Goal: Navigation & Orientation: Find specific page/section

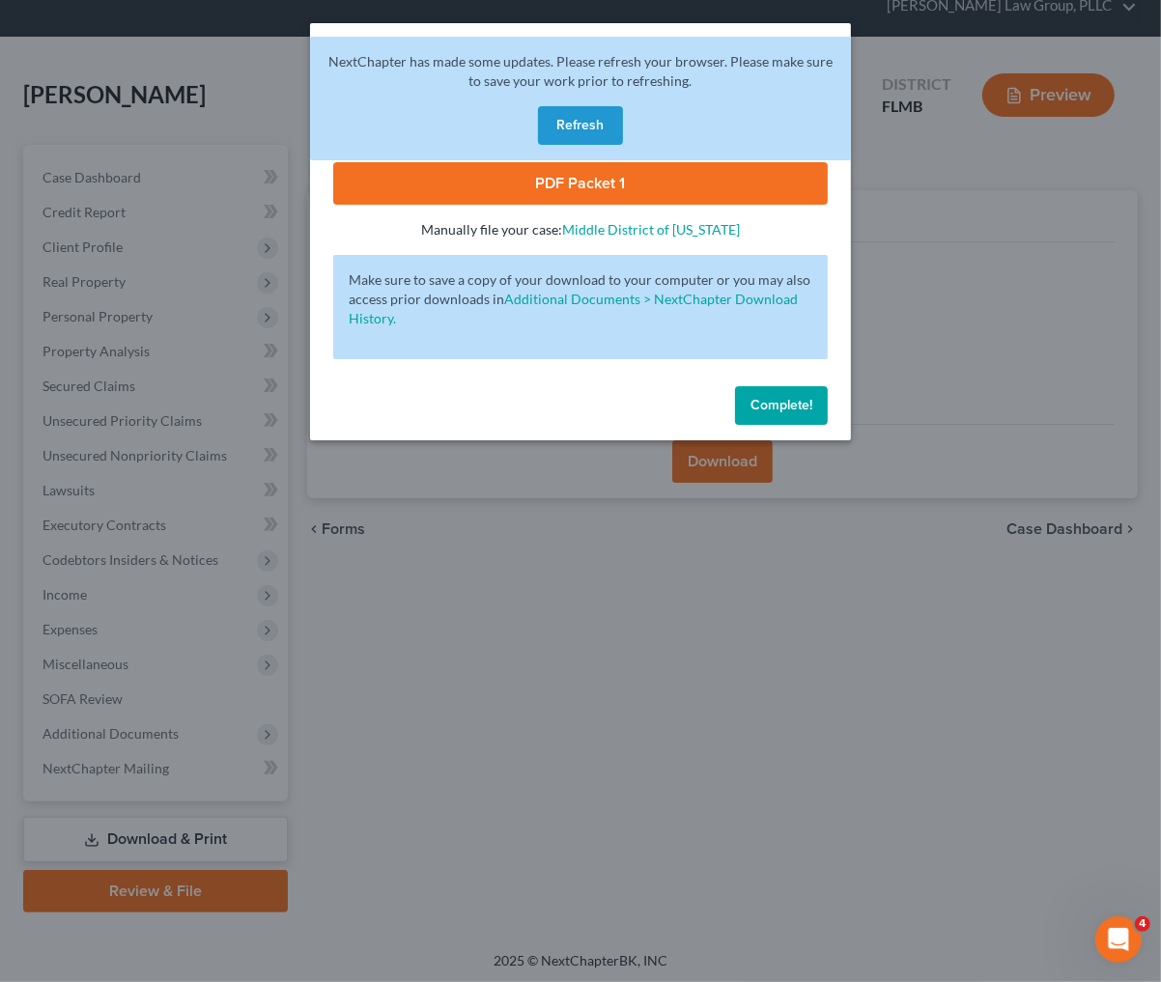
click at [817, 409] on button "Complete!" at bounding box center [781, 405] width 93 height 39
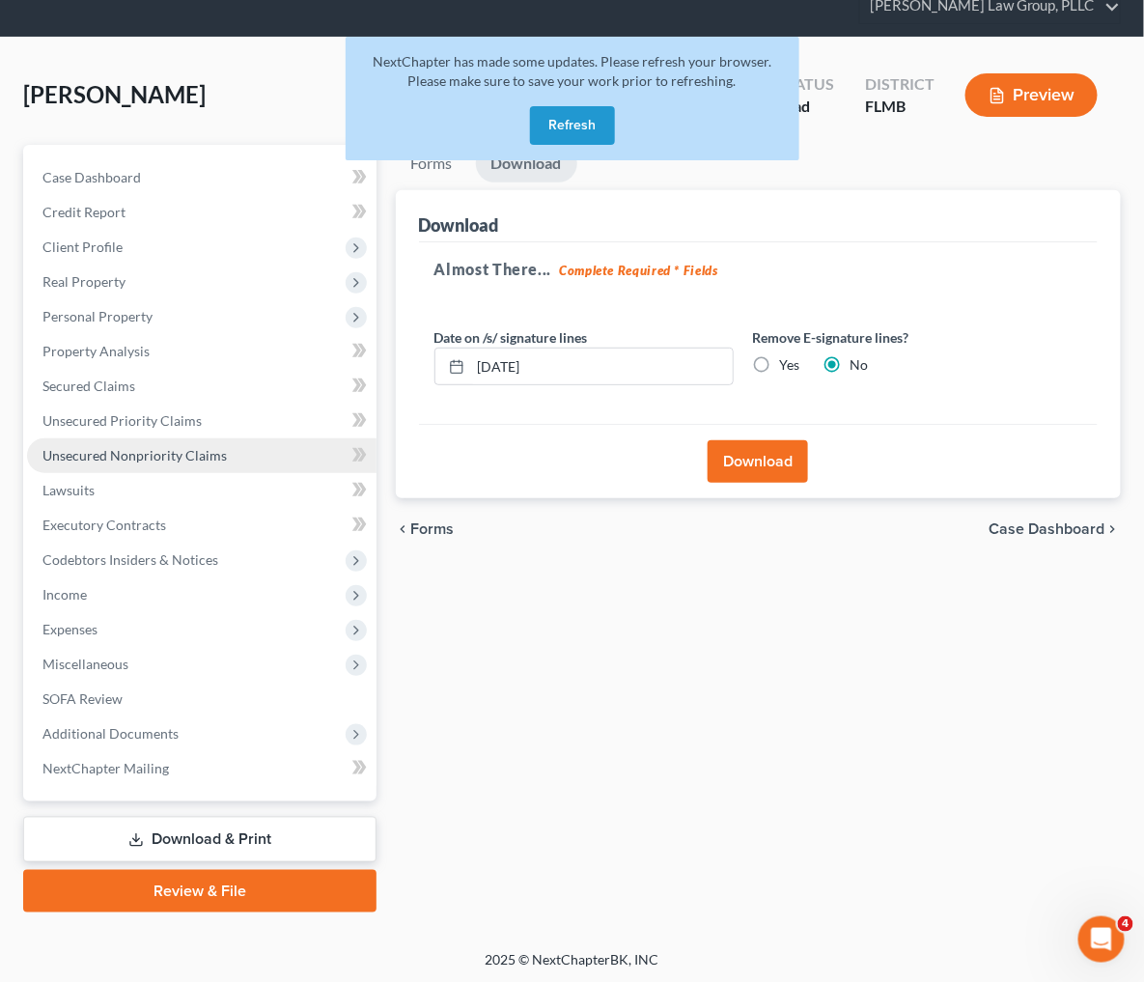
click at [138, 452] on span "Unsecured Nonpriority Claims" at bounding box center [134, 455] width 184 height 16
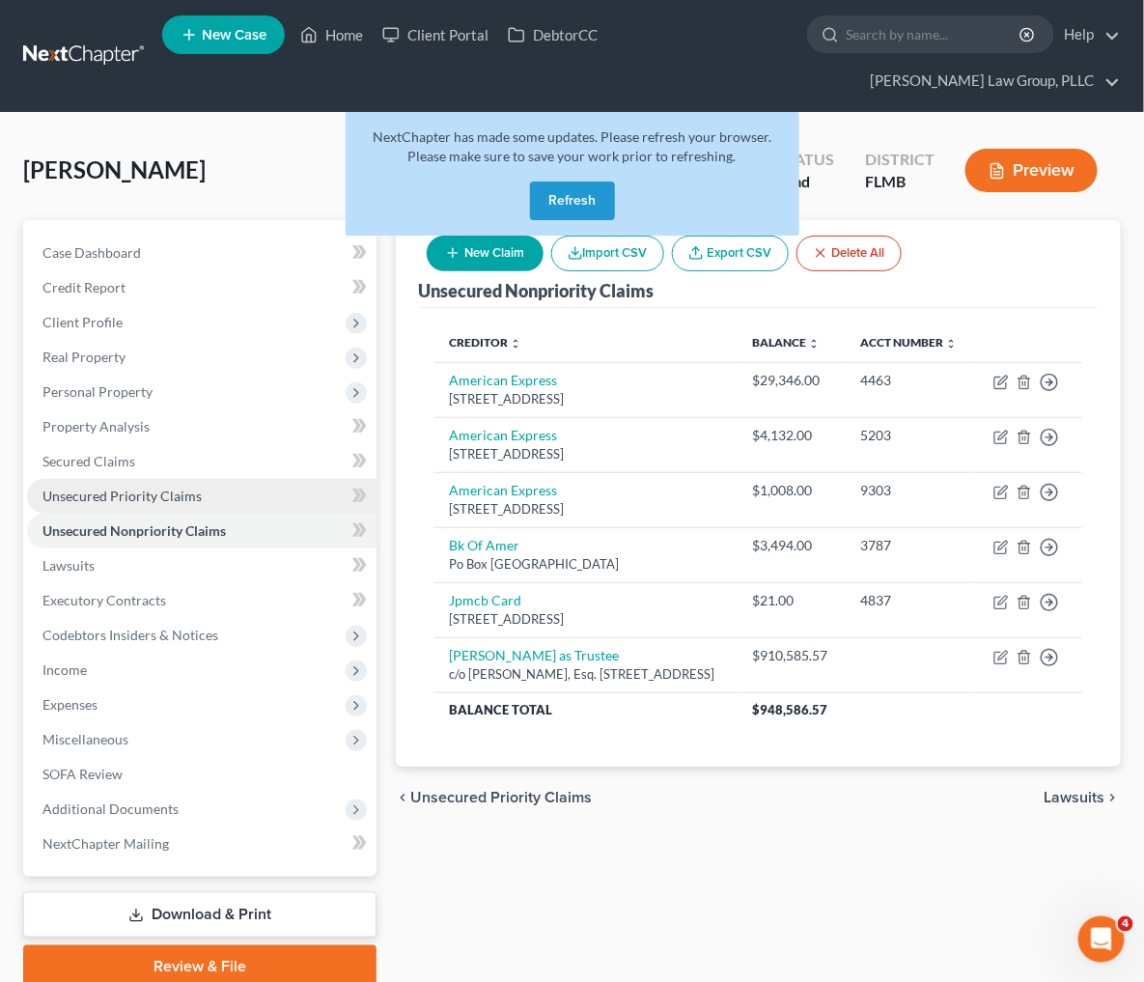
click at [156, 494] on span "Unsecured Priority Claims" at bounding box center [121, 496] width 159 height 16
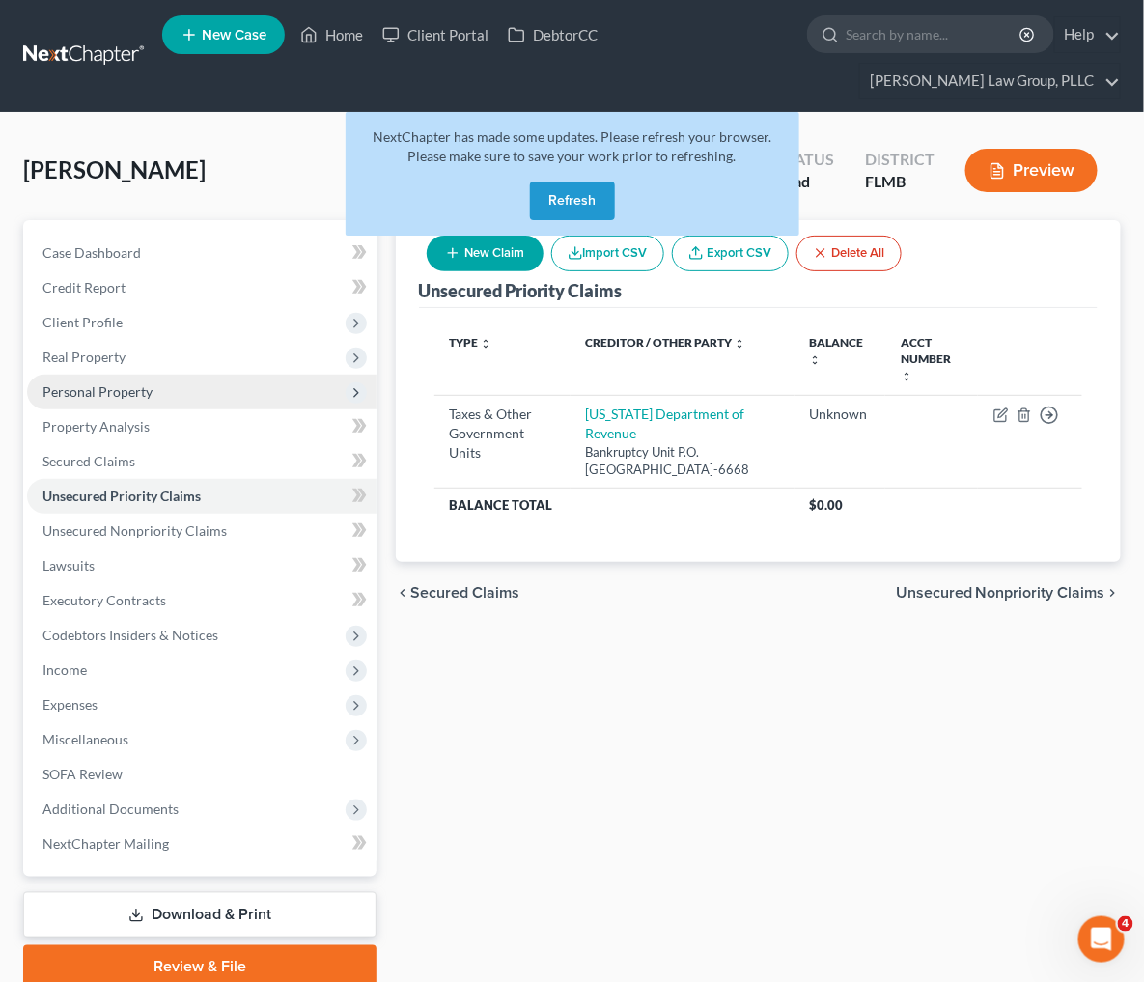
click at [139, 396] on span "Personal Property" at bounding box center [97, 391] width 110 height 16
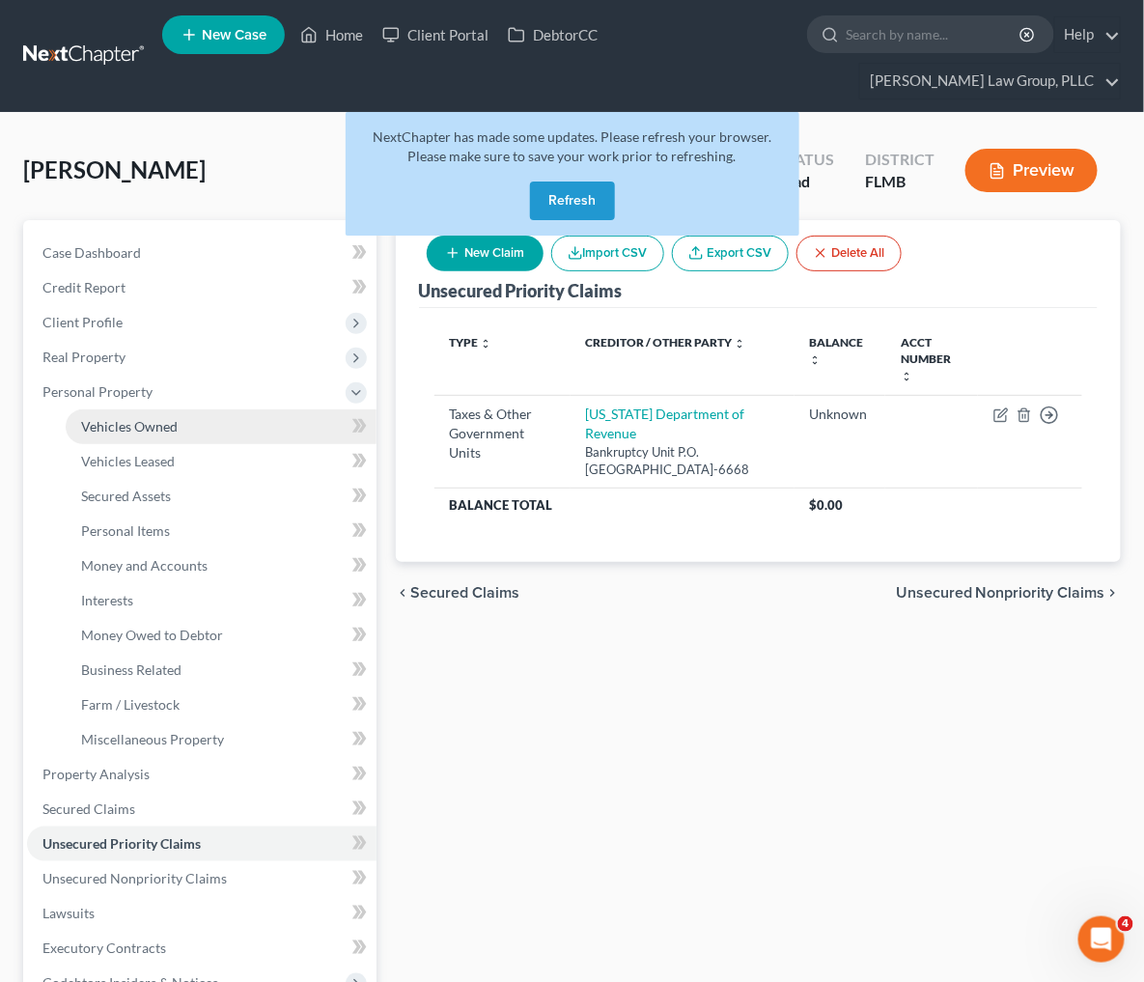
click at [148, 436] on link "Vehicles Owned" at bounding box center [221, 426] width 311 height 35
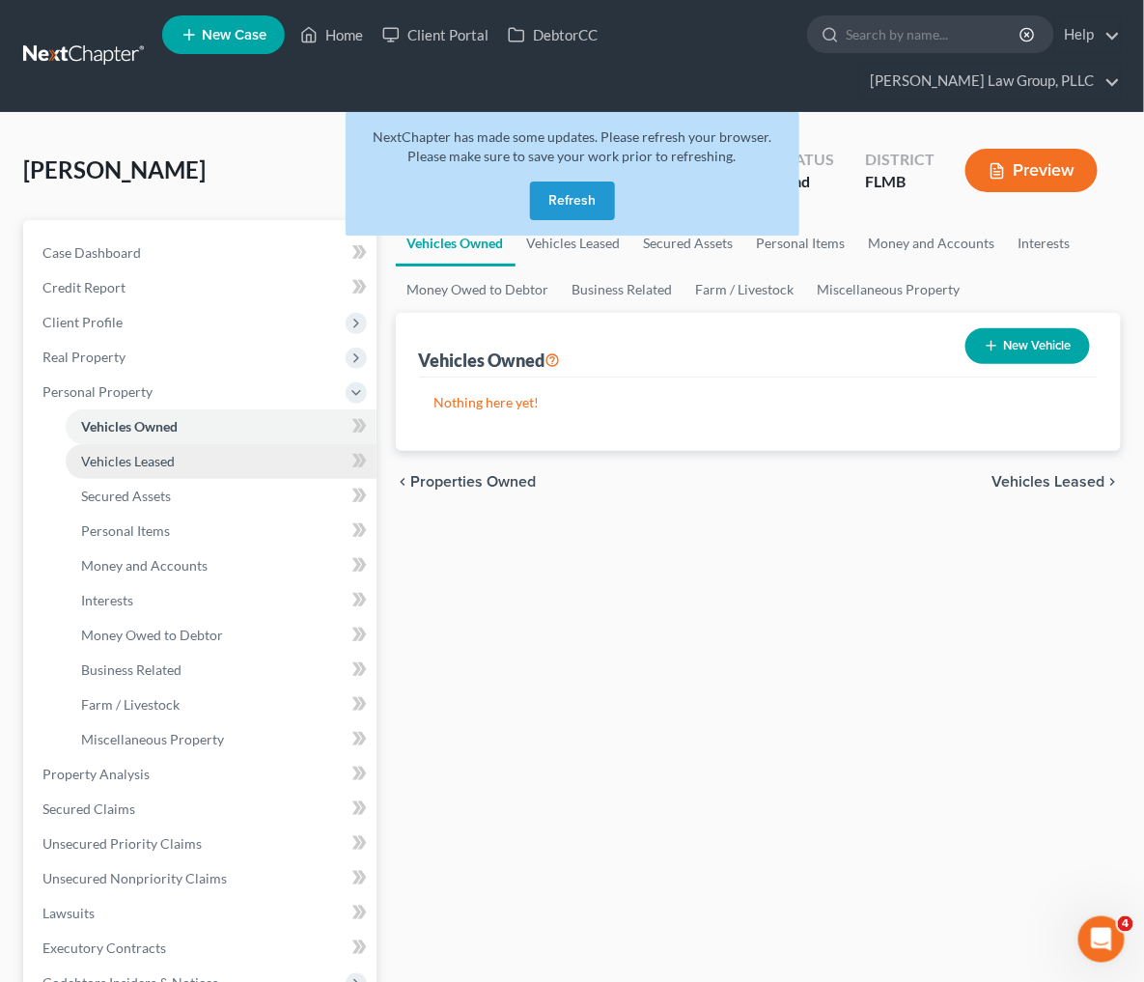
click at [151, 463] on span "Vehicles Leased" at bounding box center [128, 461] width 94 height 16
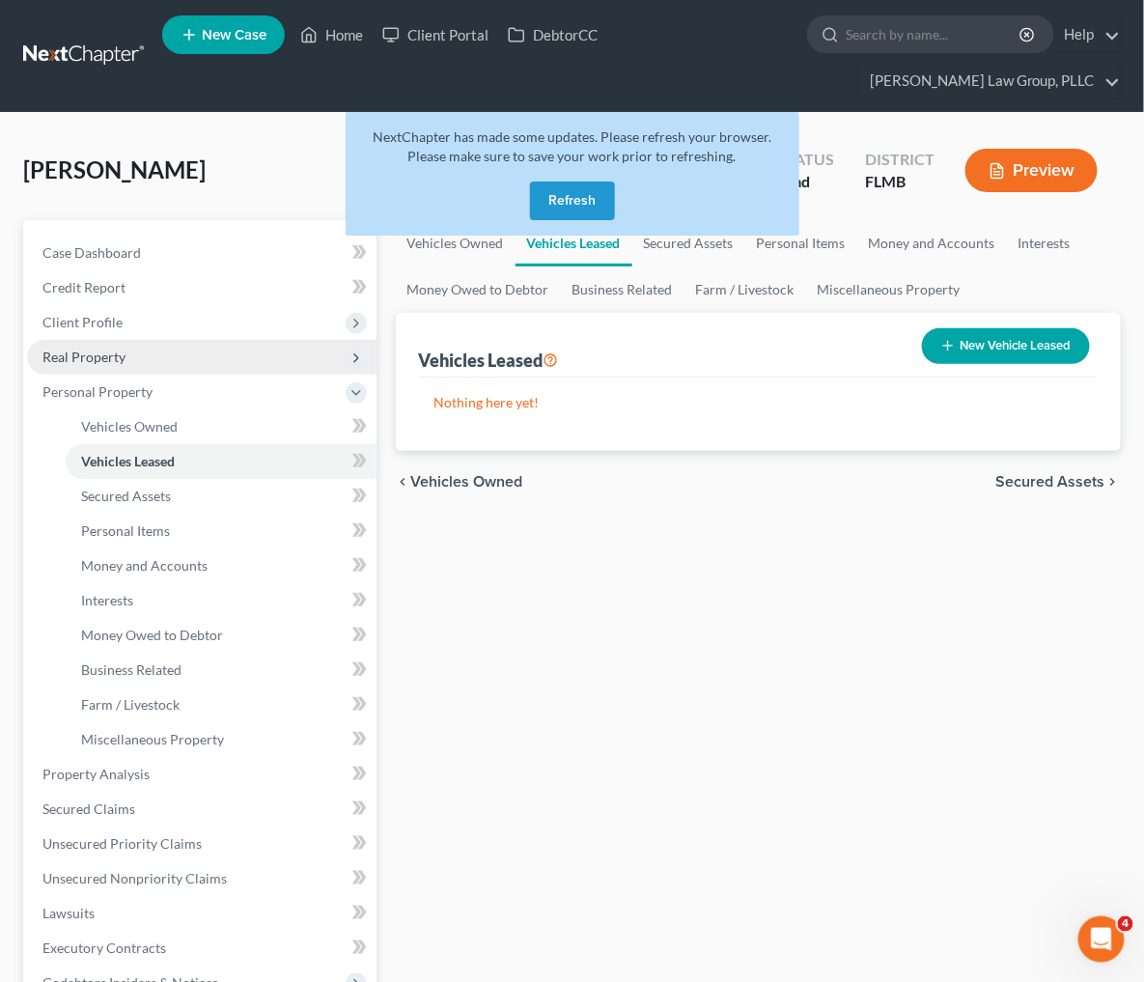
click at [133, 371] on span "Real Property" at bounding box center [202, 357] width 350 height 35
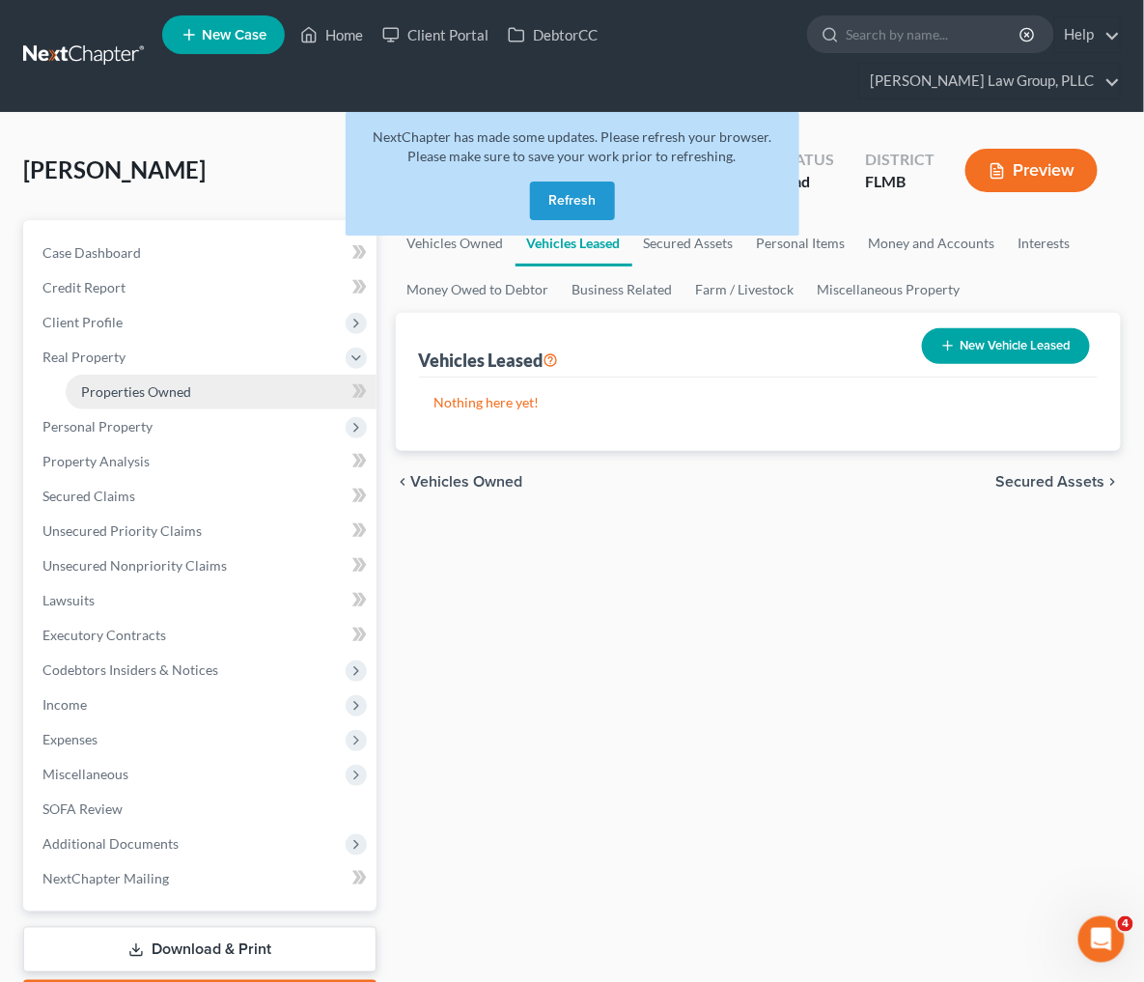
click at [157, 378] on link "Properties Owned" at bounding box center [221, 392] width 311 height 35
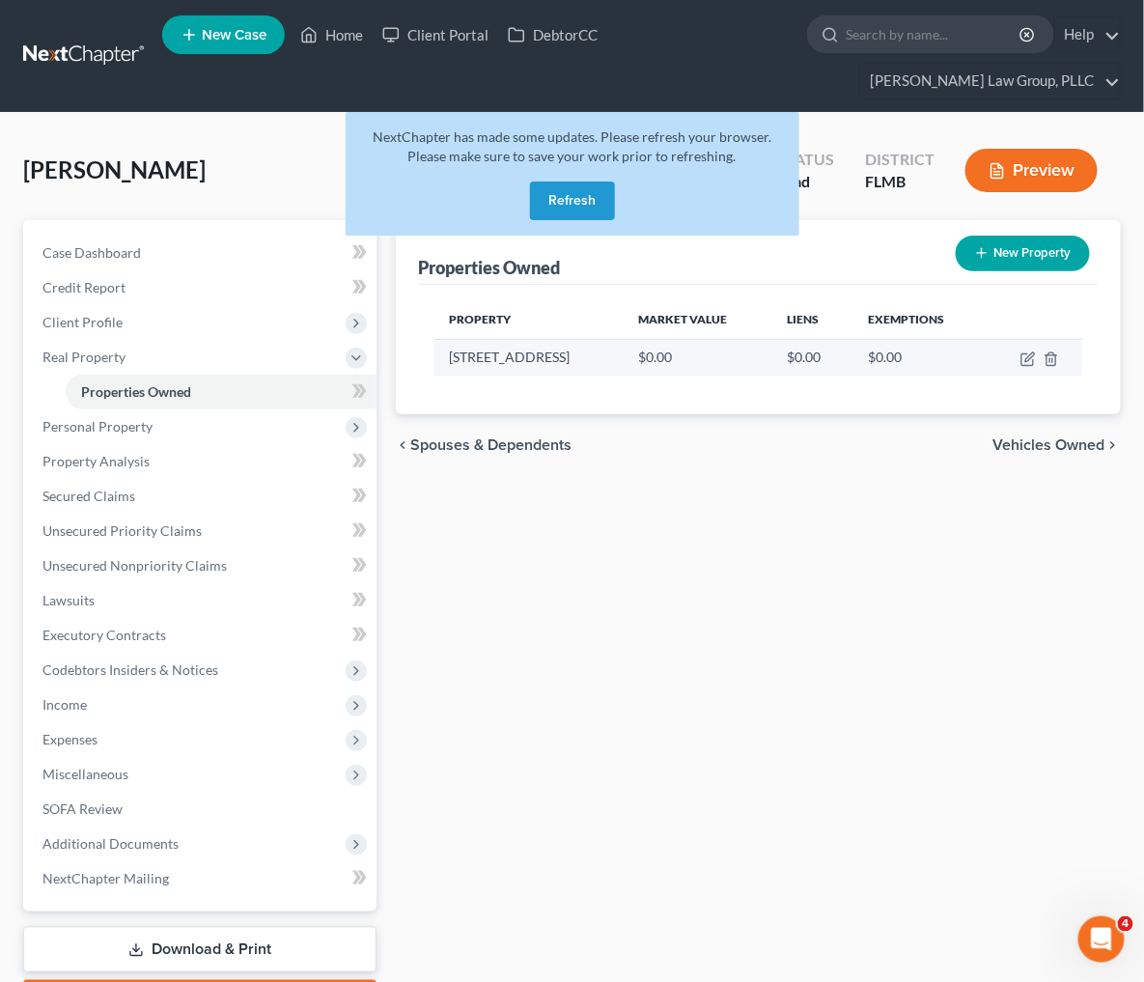
click at [447, 358] on td "[STREET_ADDRESS]" at bounding box center [529, 357] width 189 height 37
click at [1017, 357] on td at bounding box center [1034, 357] width 97 height 37
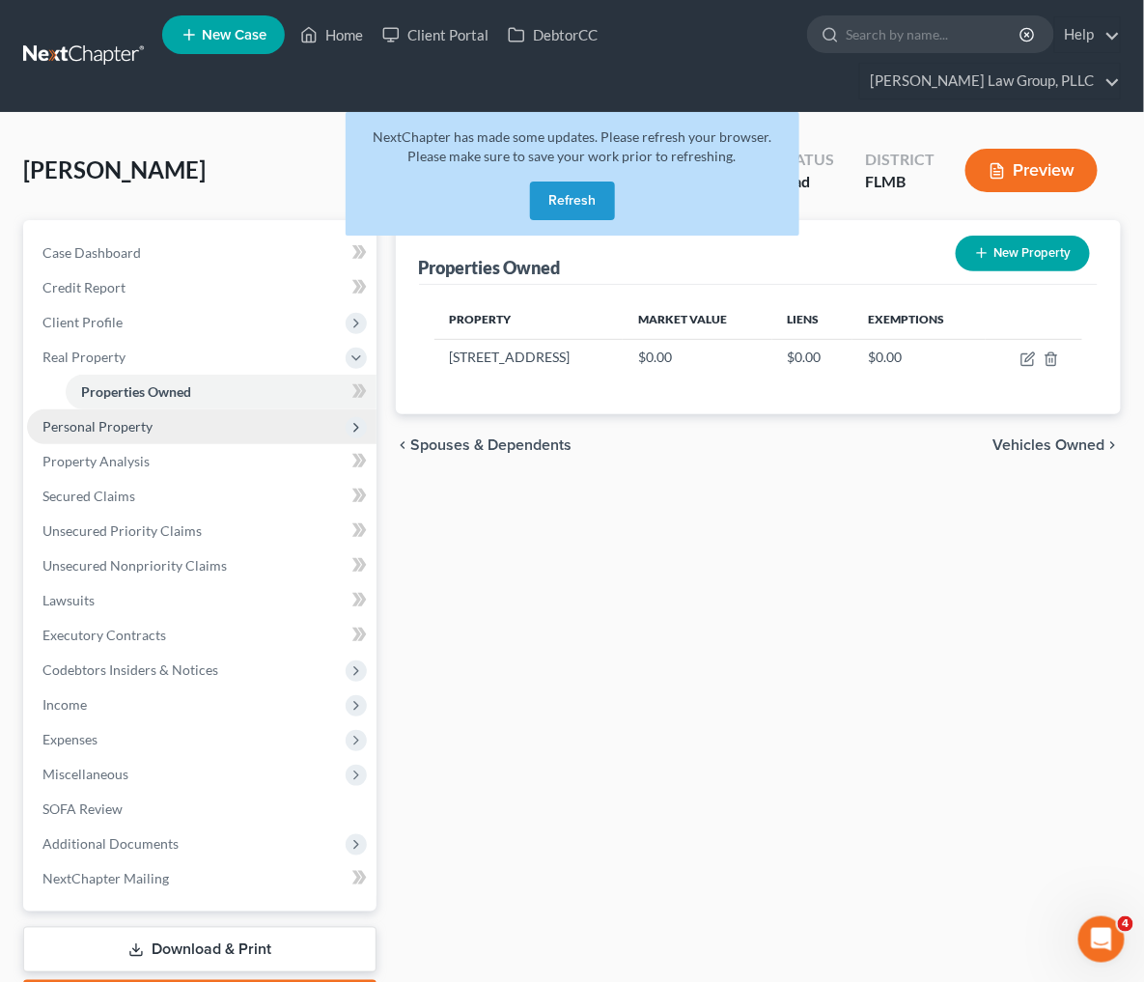
click at [129, 435] on span "Personal Property" at bounding box center [202, 426] width 350 height 35
